Goal: Task Accomplishment & Management: Manage account settings

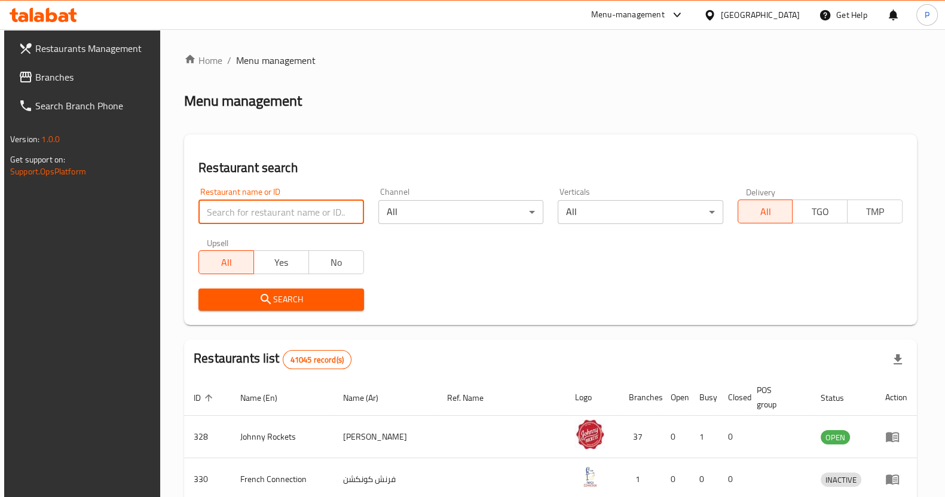
click at [222, 213] on input "search" at bounding box center [280, 212] width 165 height 24
type input "roti shoti"
click button "Search" at bounding box center [280, 300] width 165 height 22
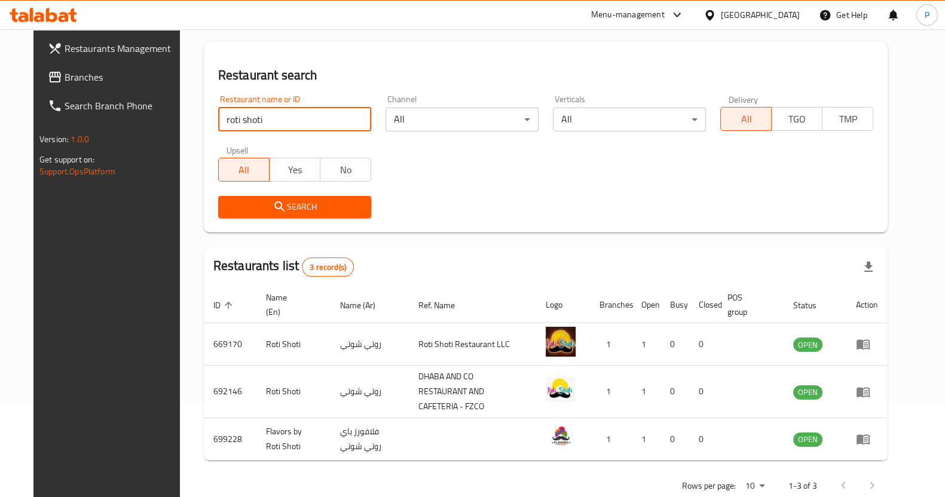
scroll to position [111, 0]
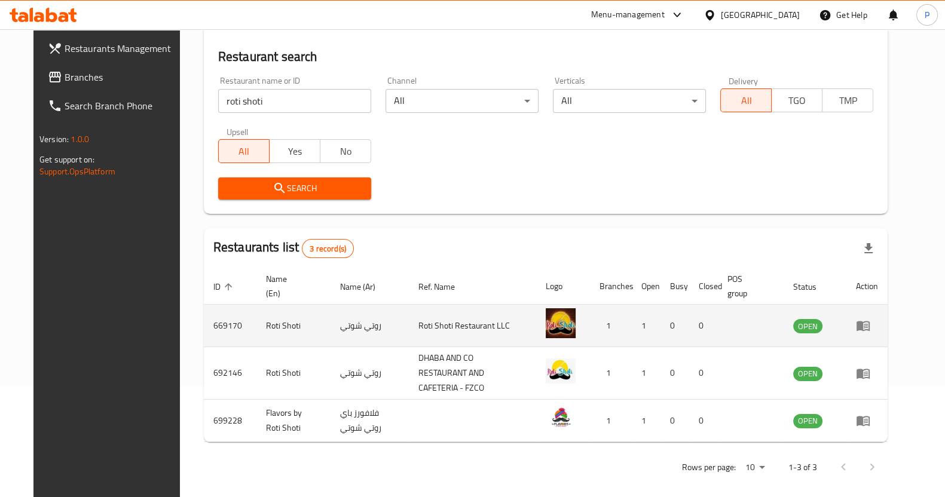
click at [888, 328] on td "enhanced table" at bounding box center [866, 326] width 41 height 42
click at [870, 328] on icon "enhanced table" at bounding box center [863, 327] width 13 height 10
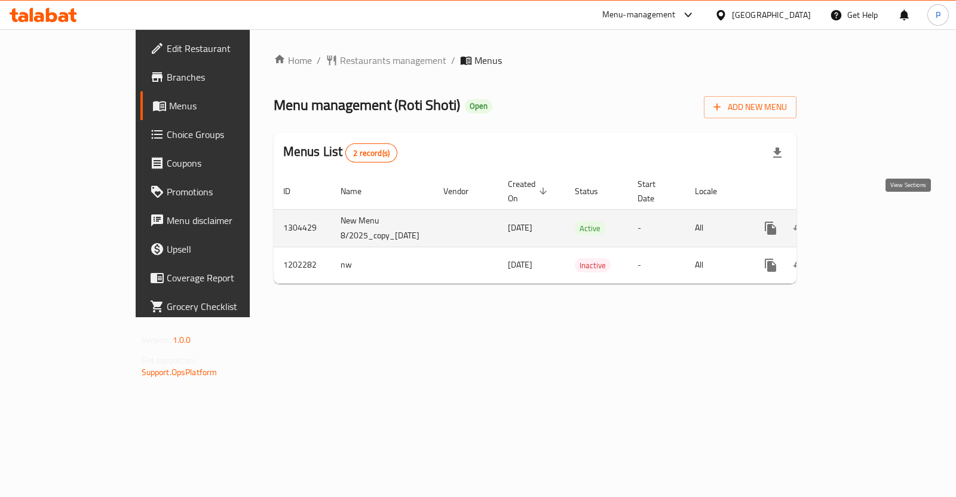
click at [864, 221] on icon "enhanced table" at bounding box center [857, 228] width 14 height 14
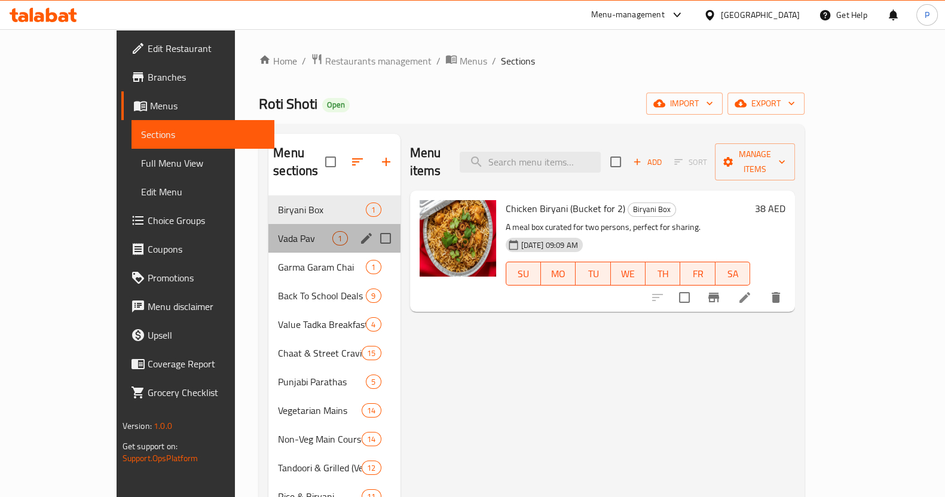
click at [268, 224] on div "[PERSON_NAME] 1" at bounding box center [334, 238] width 132 height 29
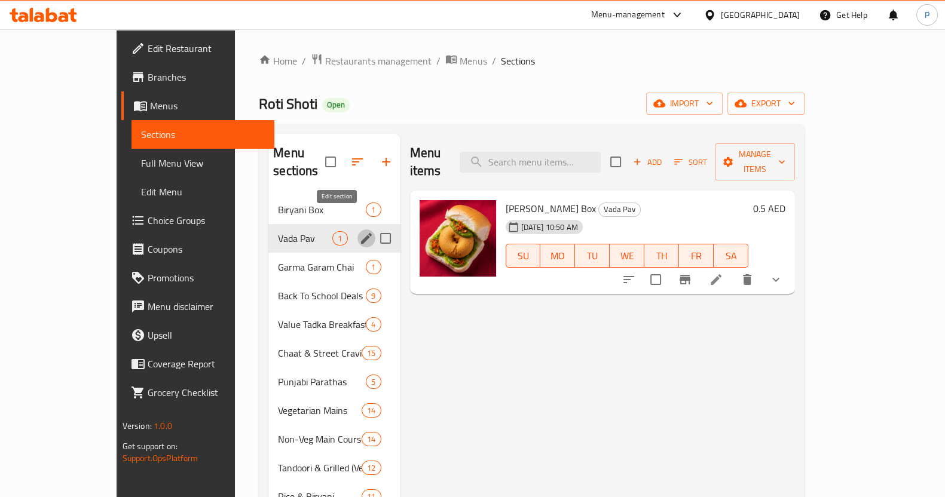
click at [359, 231] on icon "edit" at bounding box center [366, 238] width 14 height 14
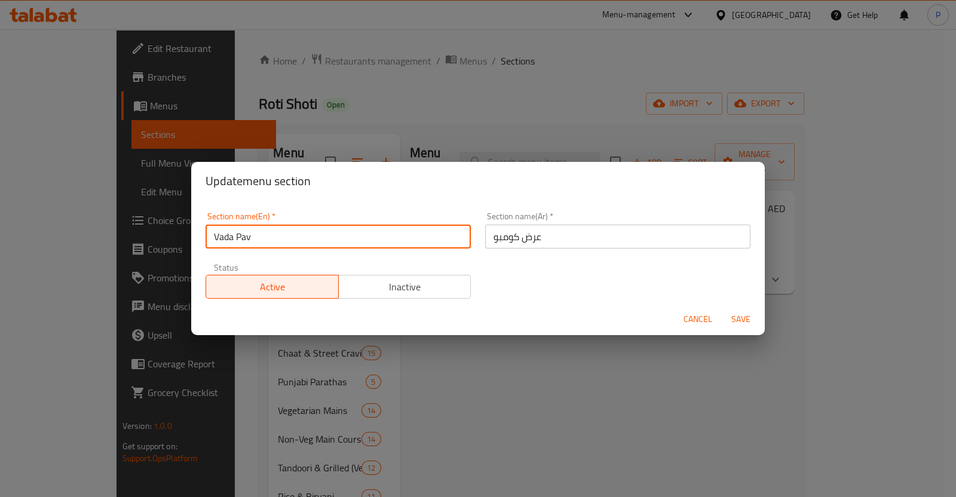
click at [290, 230] on input "Vada Pav" at bounding box center [338, 237] width 265 height 24
type input "[PERSON_NAME] Meal"
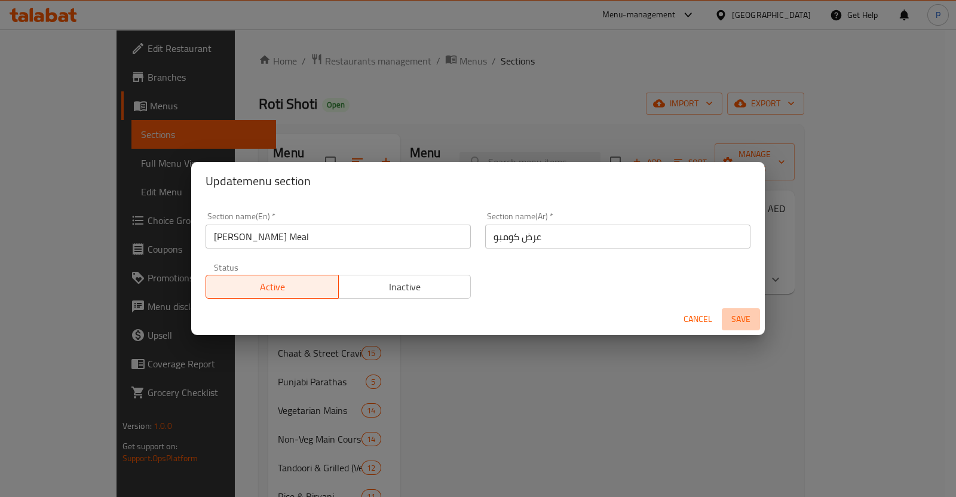
click at [744, 323] on span "Save" at bounding box center [741, 319] width 29 height 15
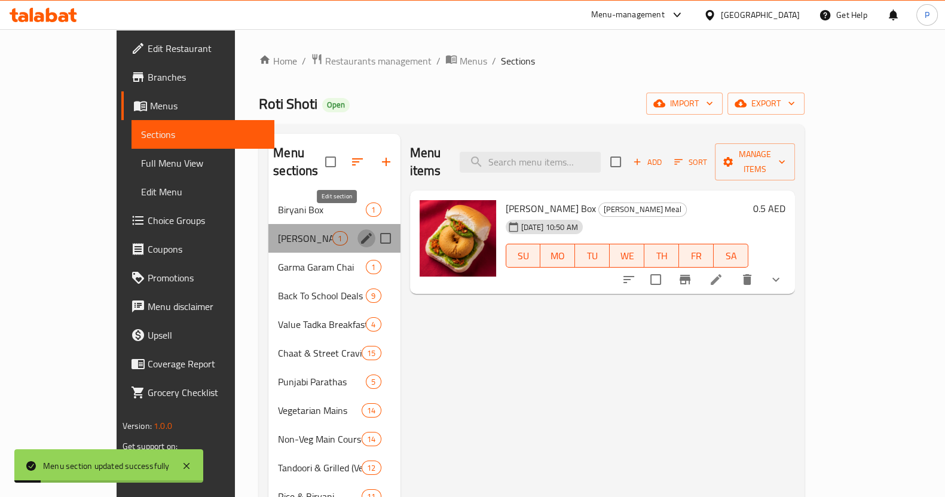
click at [361, 233] on icon "edit" at bounding box center [366, 238] width 11 height 11
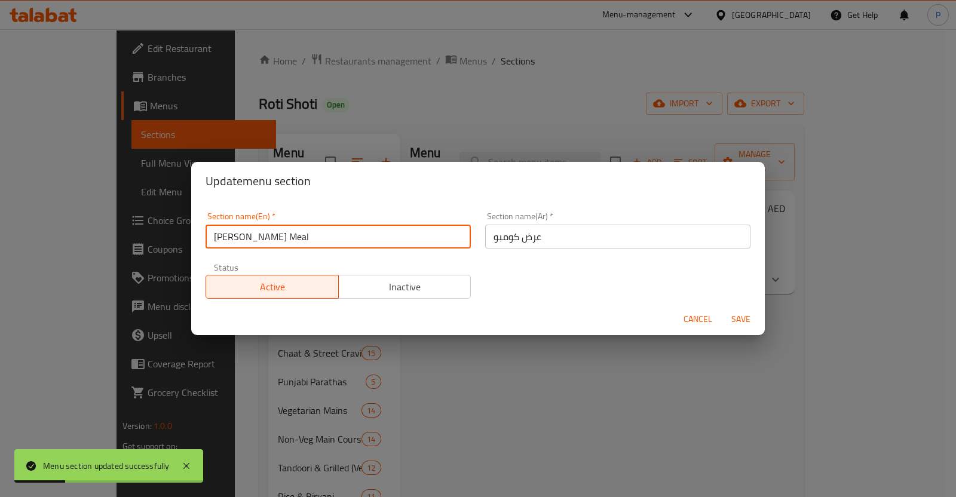
click at [331, 240] on input "[PERSON_NAME] Meal" at bounding box center [338, 237] width 265 height 24
type input "[PERSON_NAME] Box"
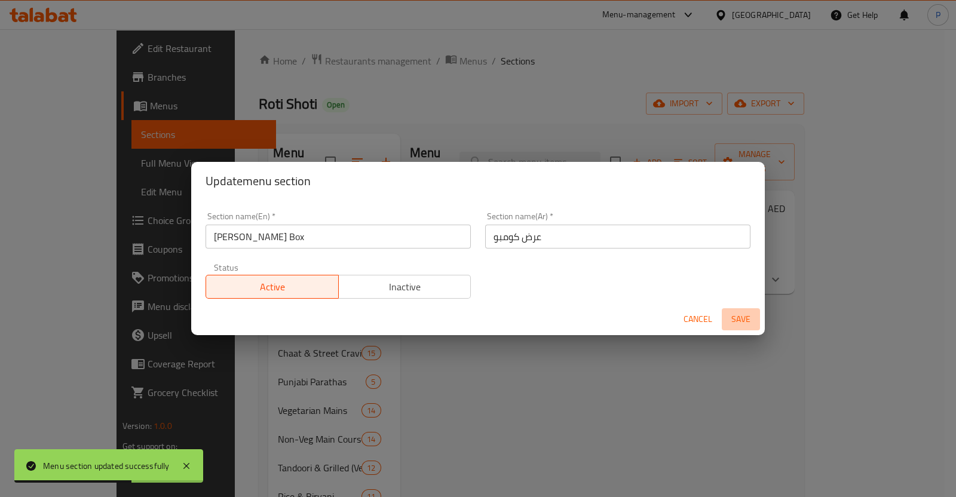
click at [742, 314] on span "Save" at bounding box center [741, 319] width 29 height 15
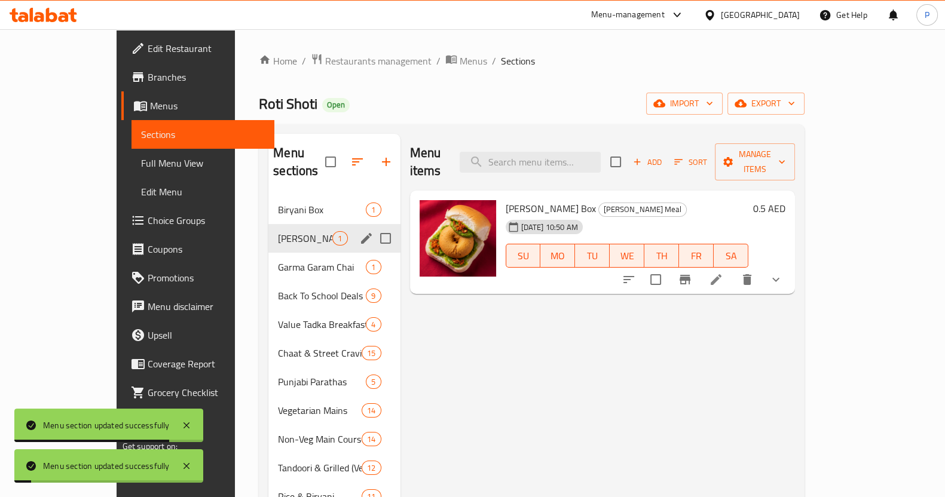
click at [421, 312] on div "Menu items Add Sort Manage items [PERSON_NAME] Box [PERSON_NAME] Meal [DATE] 10…" at bounding box center [598, 382] width 395 height 497
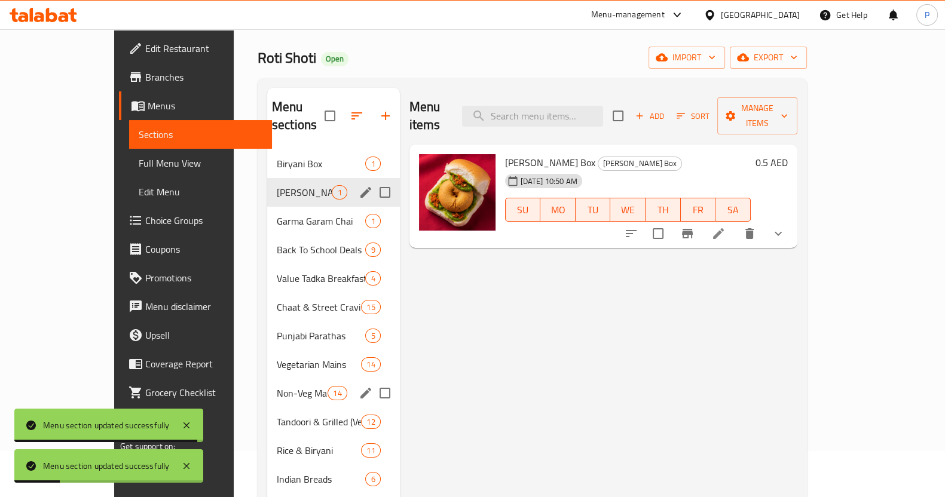
scroll to position [113, 0]
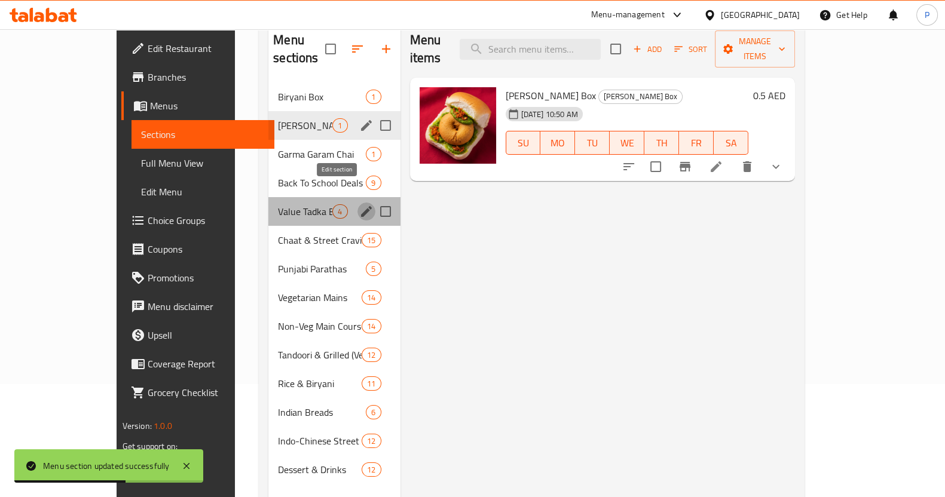
click at [361, 206] on icon "edit" at bounding box center [366, 211] width 11 height 11
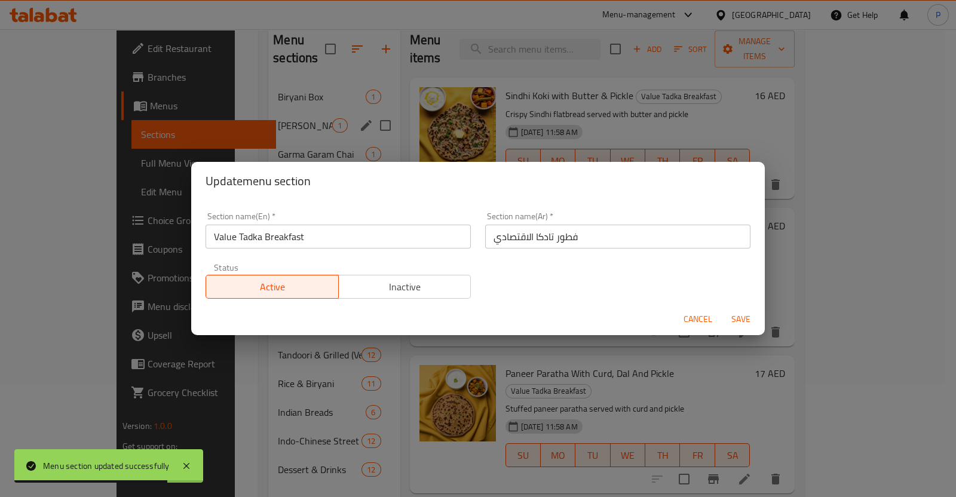
click at [317, 141] on div "Update menu section Section name(En)   * Value Tadka Breakfast Section name(En)…" at bounding box center [478, 248] width 956 height 497
click at [680, 317] on button "Cancel" at bounding box center [698, 319] width 38 height 22
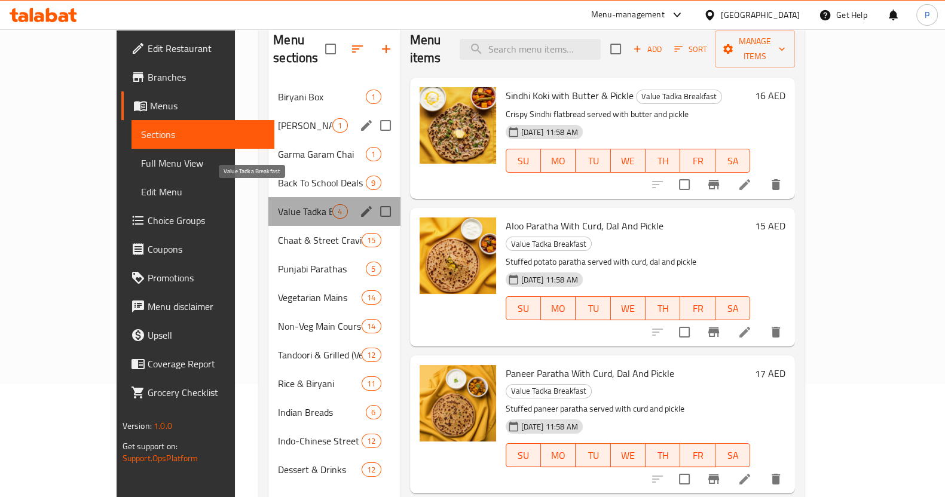
click at [278, 204] on span "Value Tadka Breakfast" at bounding box center [305, 211] width 54 height 14
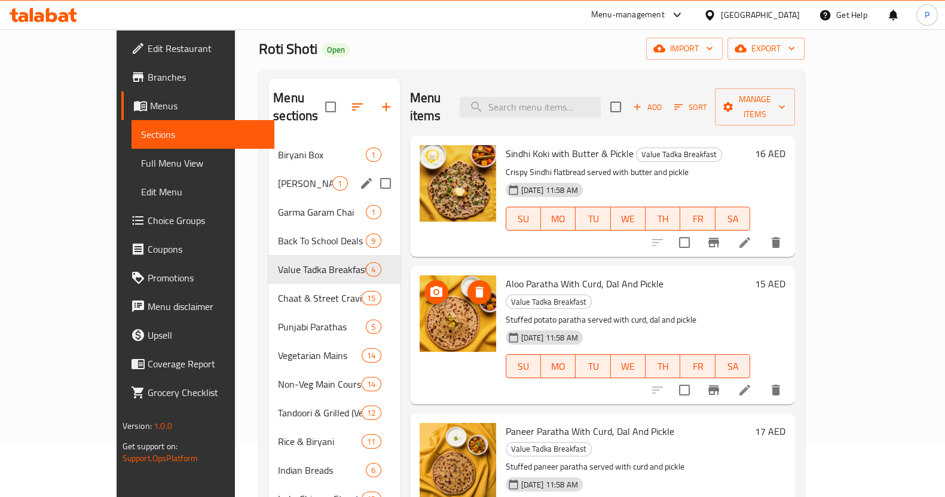
scroll to position [54, 0]
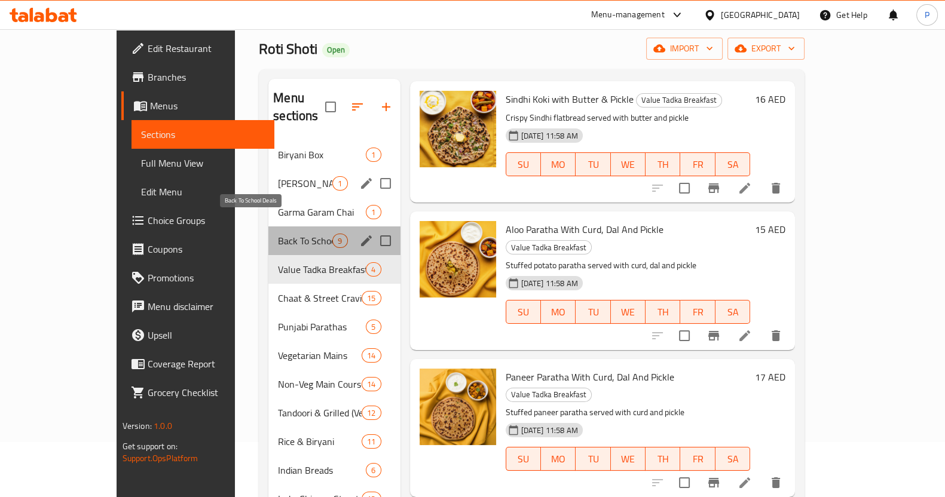
click at [278, 234] on span "Back To School Deals" at bounding box center [305, 241] width 54 height 14
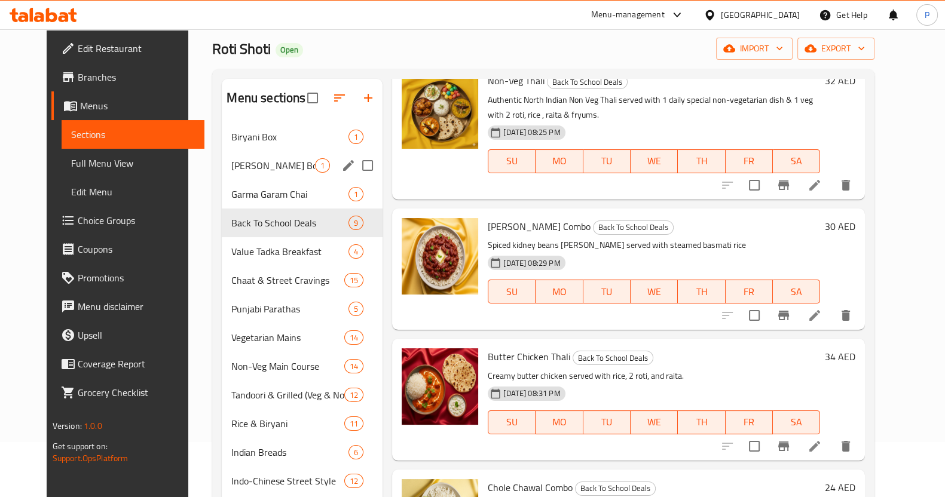
scroll to position [167, 0]
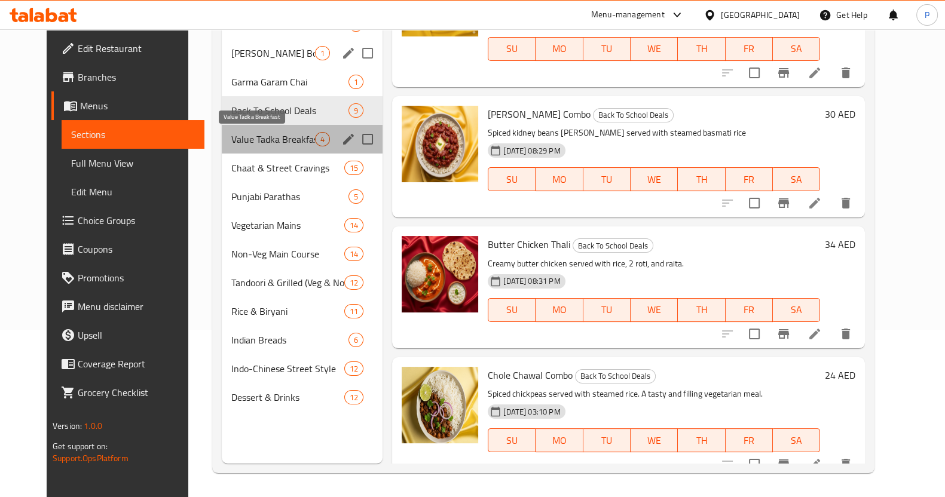
click at [269, 144] on span "Value Tadka Breakfast" at bounding box center [273, 139] width 84 height 14
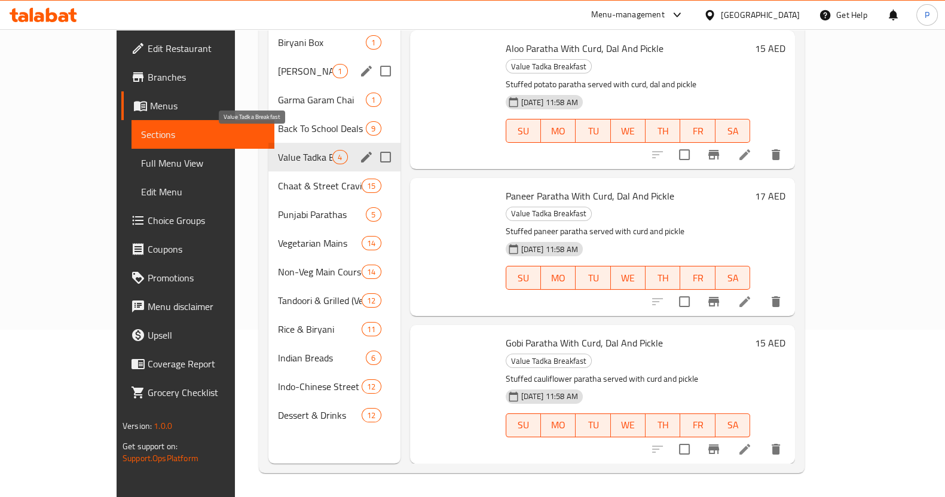
scroll to position [54, 0]
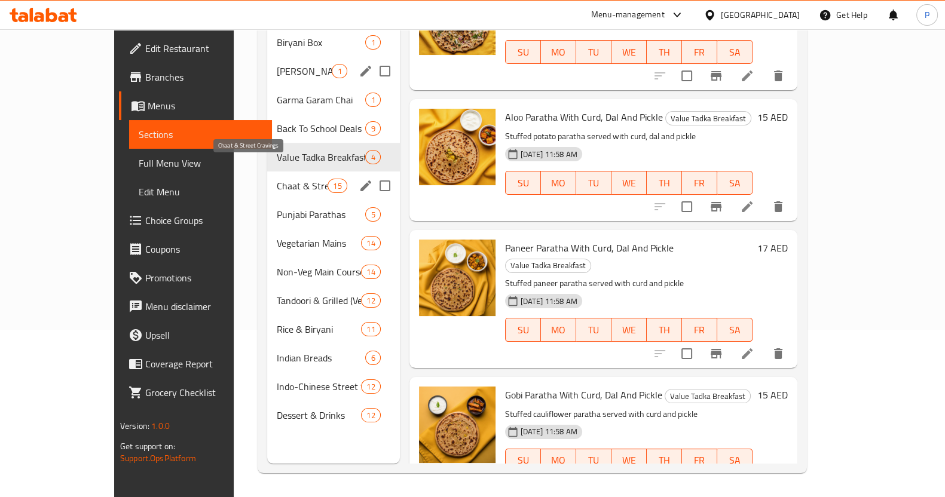
click at [277, 179] on span "Chaat & Street Cravings" at bounding box center [302, 186] width 51 height 14
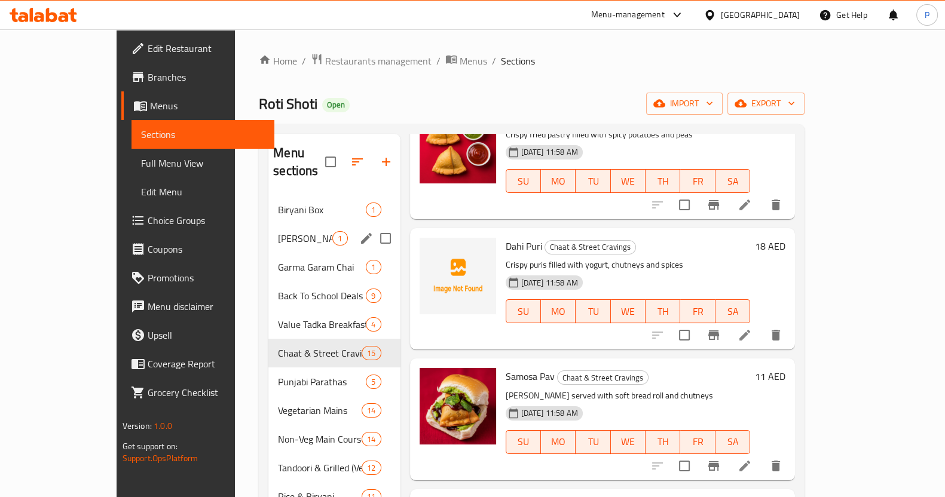
scroll to position [239, 0]
click at [424, 247] on span "upload picture" at bounding box center [436, 254] width 24 height 14
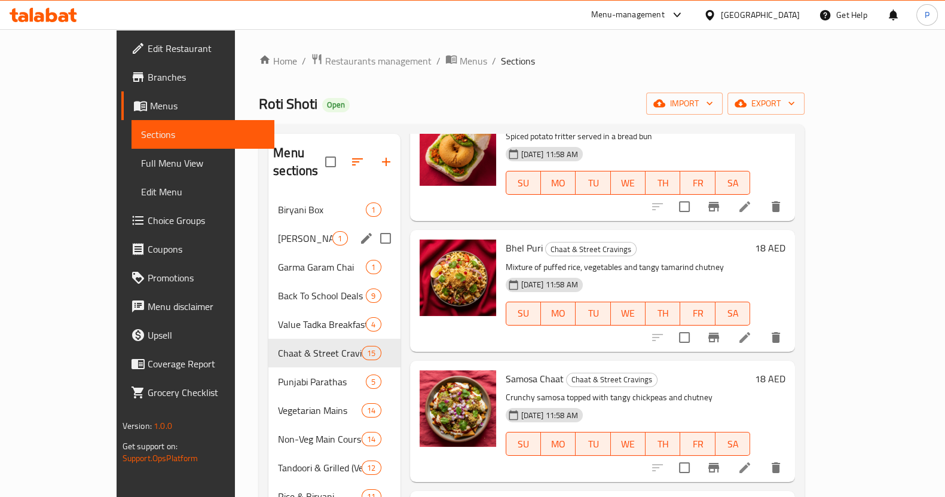
scroll to position [760, 0]
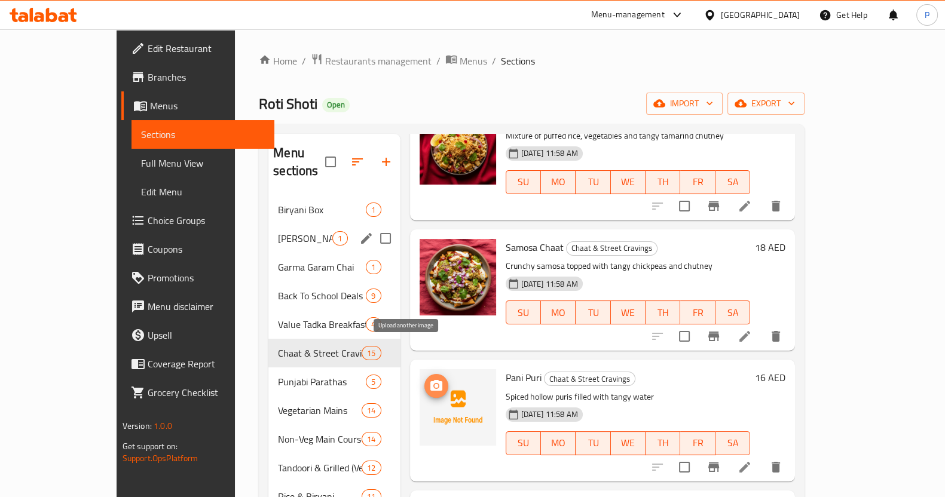
click at [434, 384] on circle "upload picture" at bounding box center [436, 386] width 4 height 4
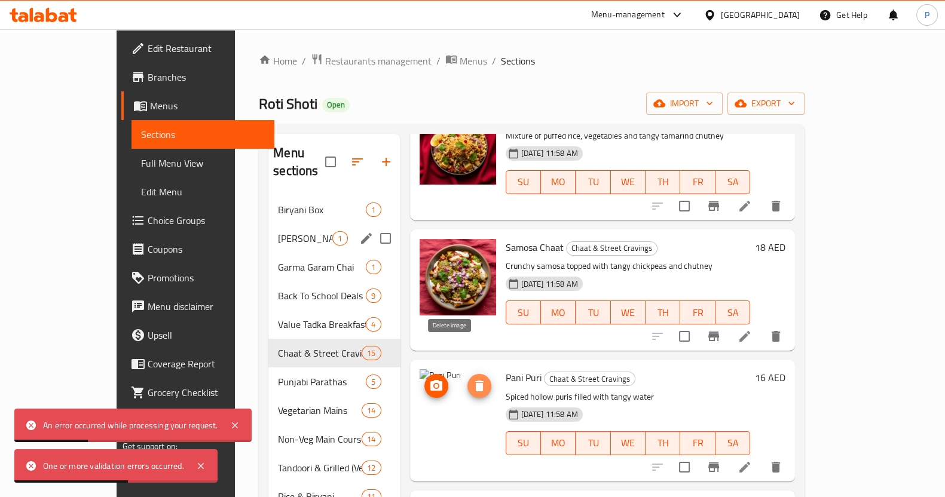
click at [467, 379] on span "delete image" at bounding box center [479, 386] width 24 height 14
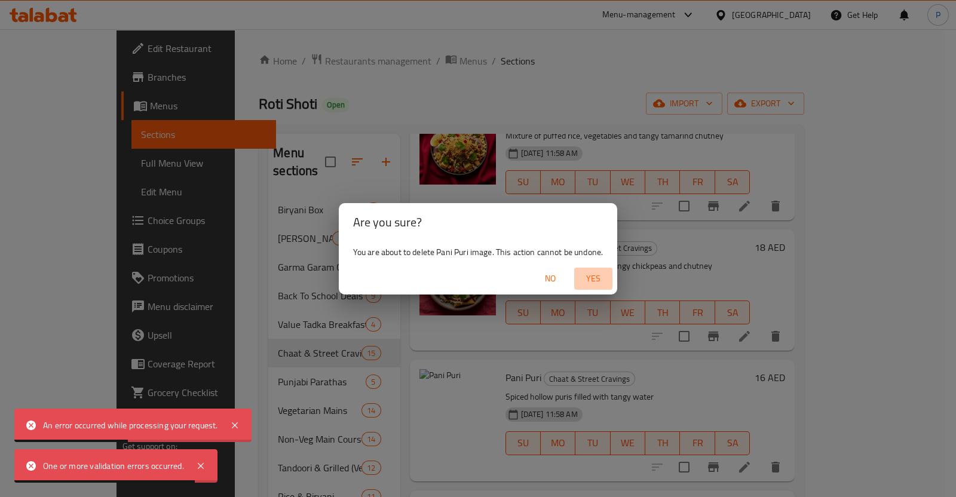
click at [588, 274] on span "Yes" at bounding box center [593, 278] width 29 height 15
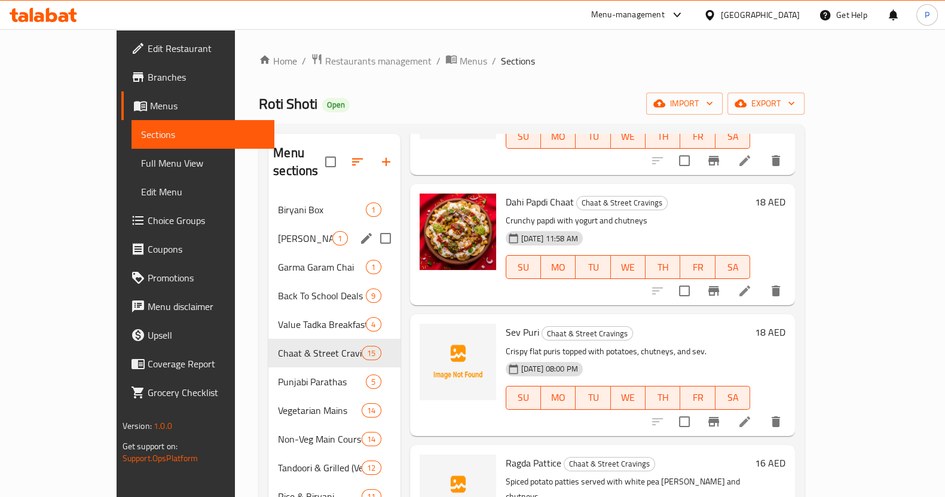
scroll to position [1147, 0]
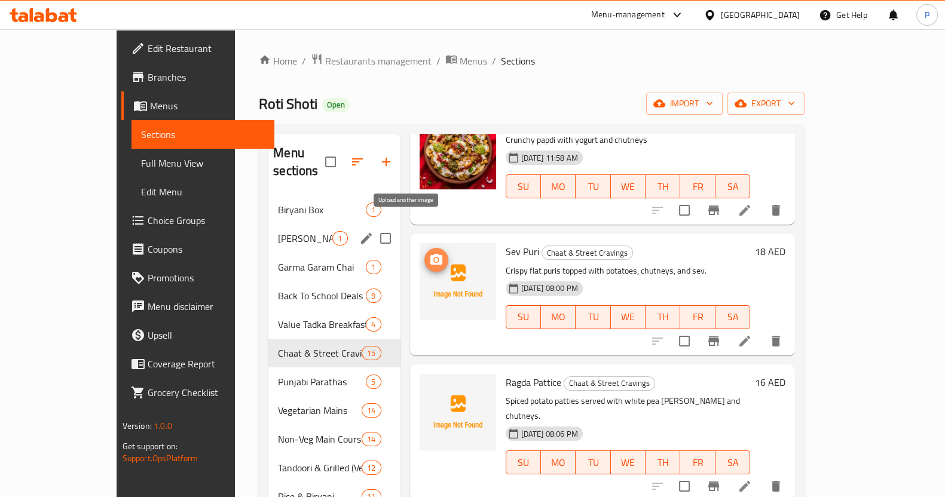
click at [434, 258] on circle "upload picture" at bounding box center [436, 260] width 4 height 4
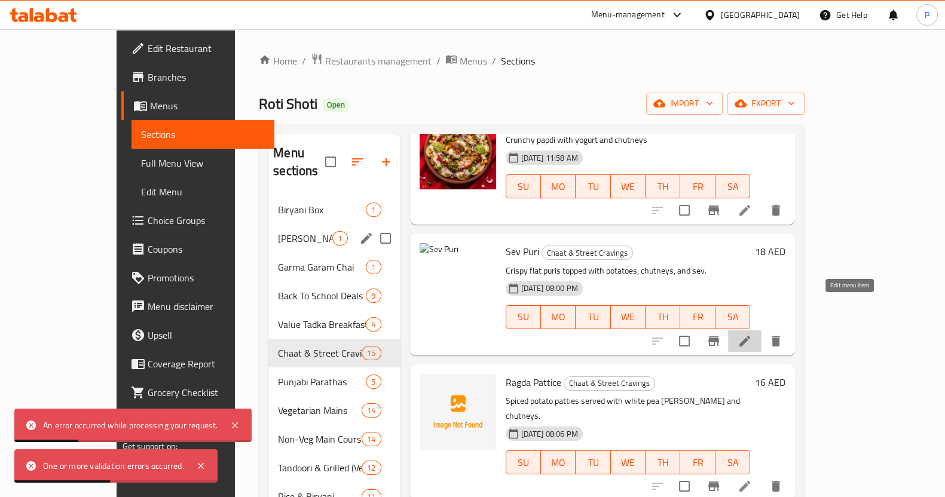
click at [752, 334] on icon at bounding box center [745, 341] width 14 height 14
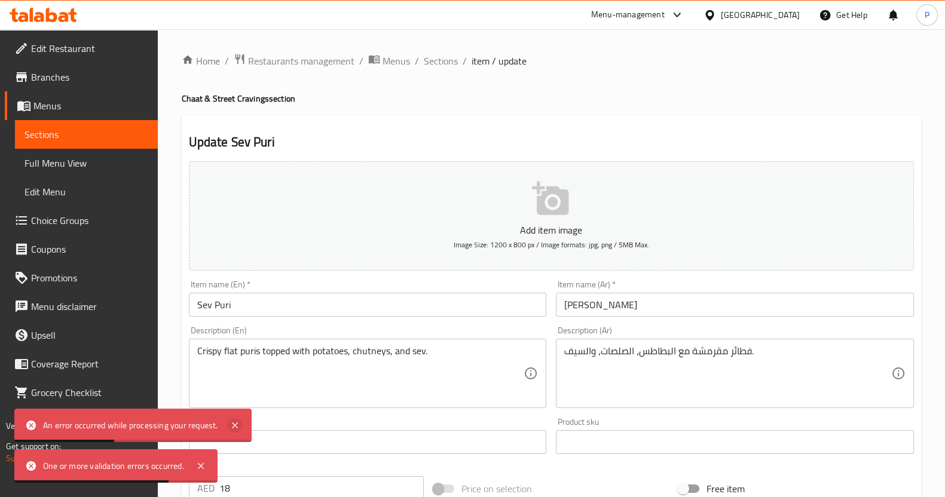
click at [234, 426] on icon at bounding box center [235, 426] width 6 height 6
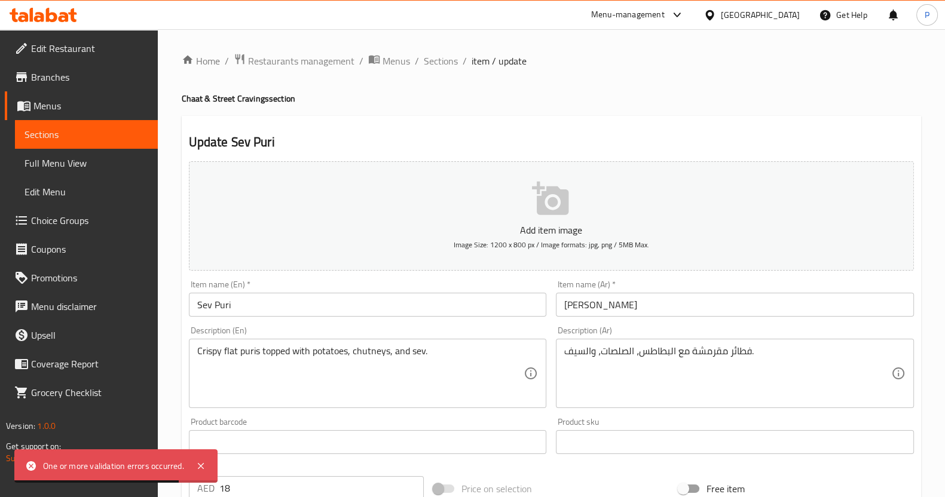
click at [180, 485] on div "Home / Restaurants management / Menus / Sections / item / update Chaat & Street…" at bounding box center [551, 436] width 787 height 815
click at [203, 467] on icon at bounding box center [201, 466] width 6 height 6
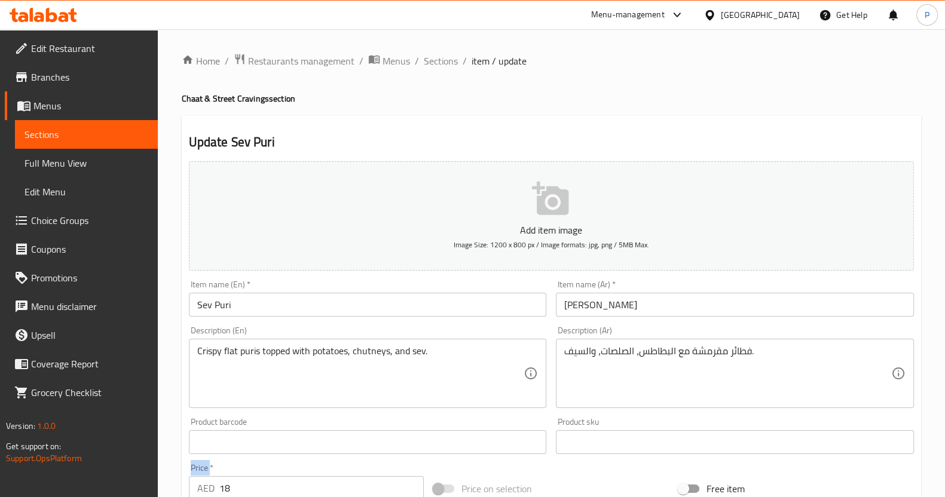
click at [548, 203] on icon "button" at bounding box center [550, 198] width 36 height 33
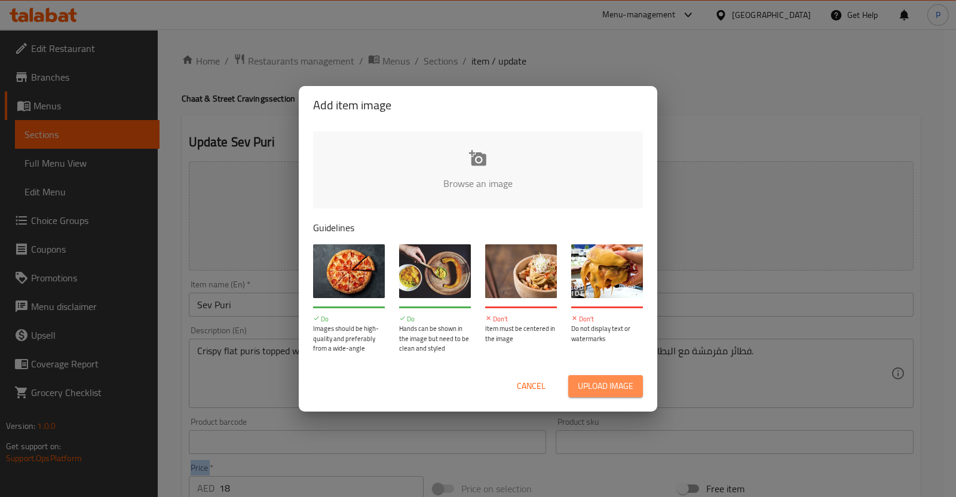
click at [604, 375] on button "Upload image" at bounding box center [605, 386] width 75 height 22
type input "C:\fakepath\Sev Puri.png"
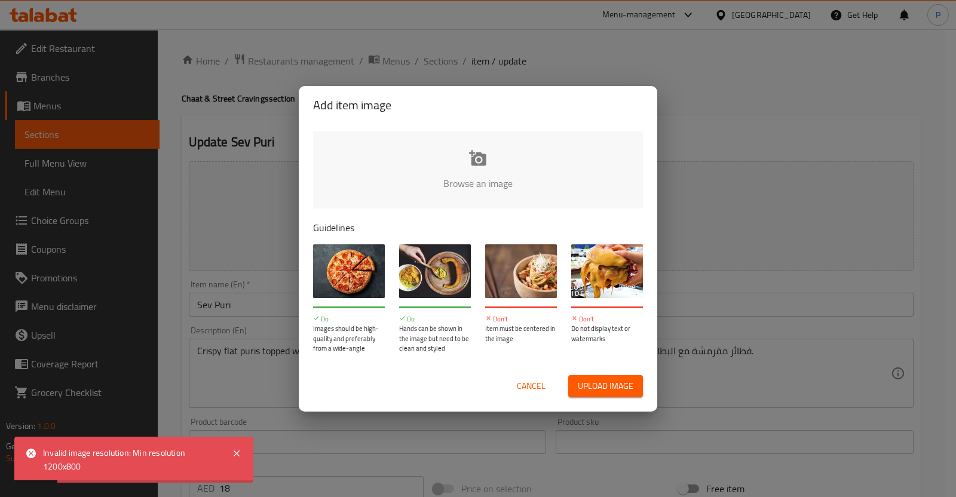
click at [553, 403] on div "Cancel Upload image" at bounding box center [478, 386] width 349 height 41
click at [586, 383] on span "Upload image" at bounding box center [606, 386] width 56 height 15
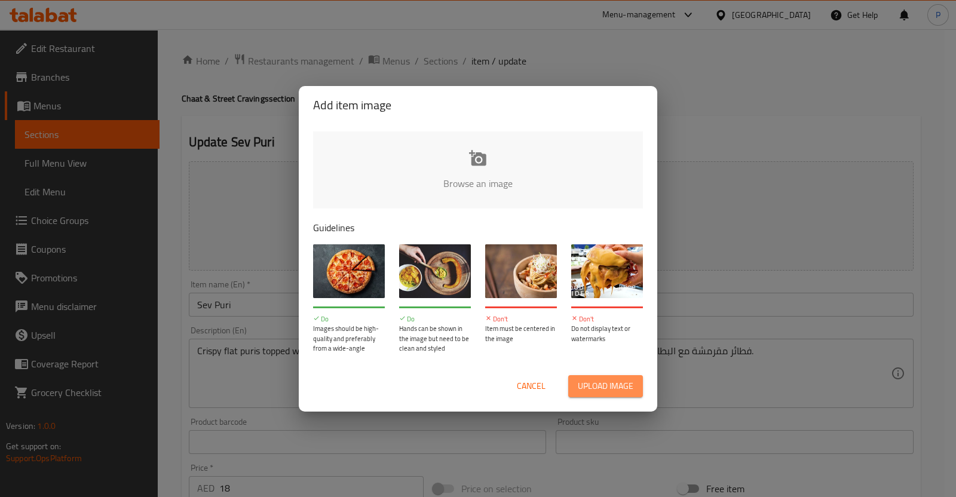
click at [609, 387] on span "Upload image" at bounding box center [606, 386] width 56 height 15
click at [543, 390] on span "Cancel" at bounding box center [531, 386] width 29 height 15
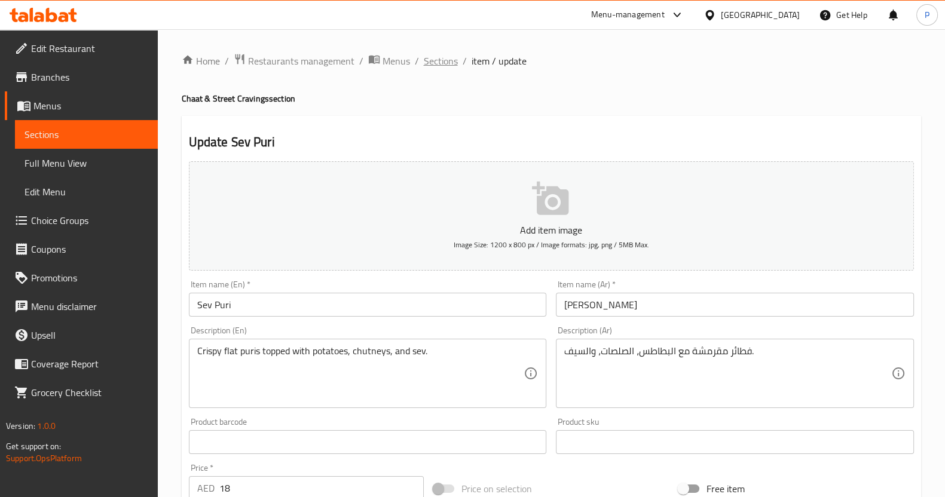
click at [451, 65] on span "Sections" at bounding box center [441, 61] width 34 height 14
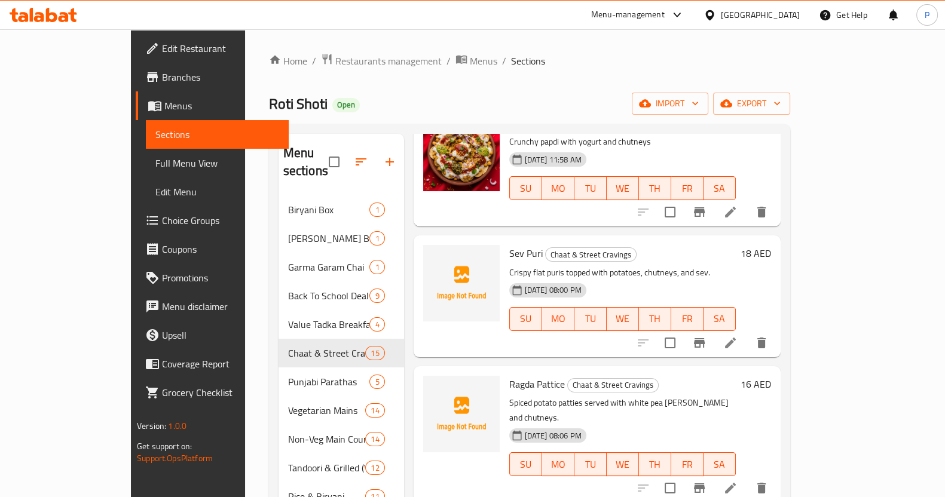
scroll to position [1146, 0]
click at [434, 255] on icon "upload picture" at bounding box center [440, 260] width 12 height 11
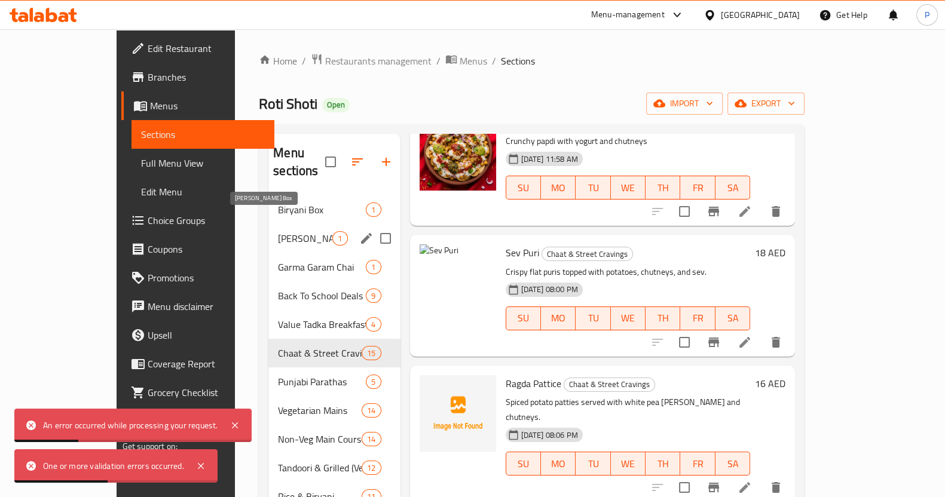
click at [278, 231] on span "[PERSON_NAME] Box" at bounding box center [305, 238] width 54 height 14
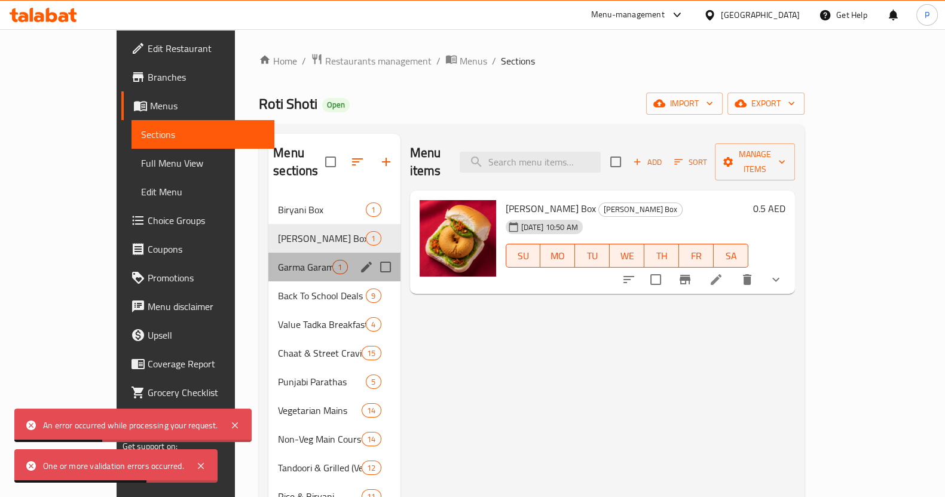
click at [268, 262] on div "Garma Garam Chai 1" at bounding box center [334, 267] width 132 height 29
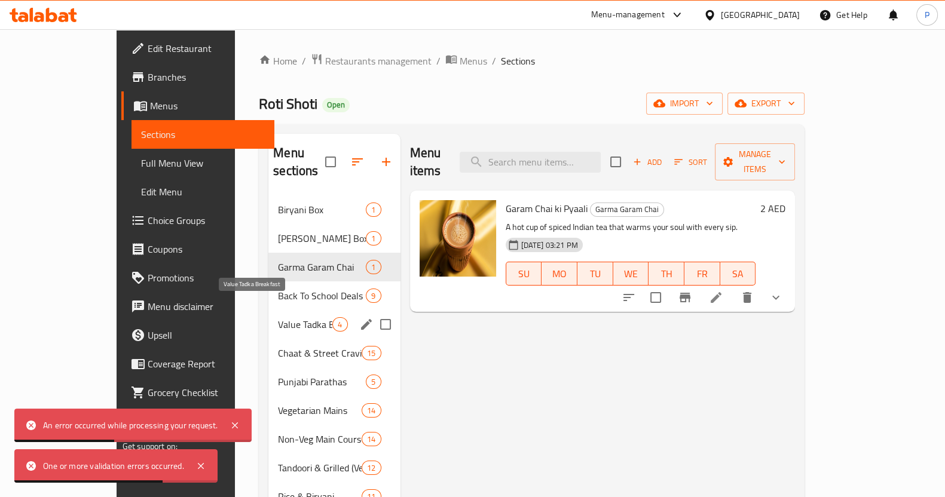
click at [278, 317] on span "Value Tadka Breakfast" at bounding box center [305, 324] width 54 height 14
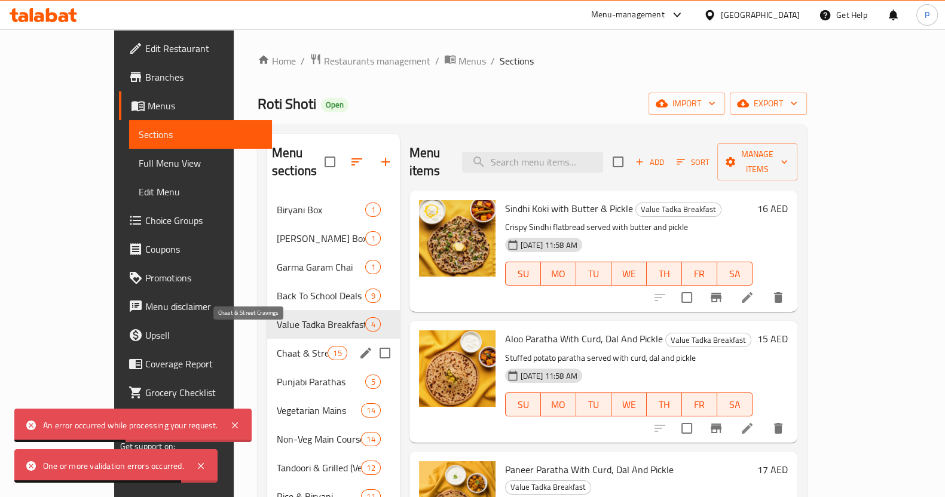
click at [277, 346] on span "Chaat & Street Cravings" at bounding box center [302, 353] width 51 height 14
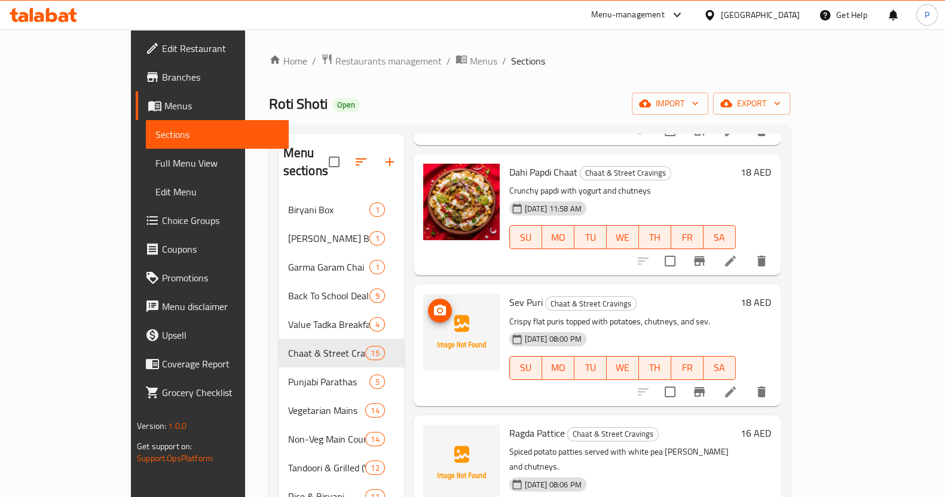
scroll to position [1092, 0]
